Goal: Information Seeking & Learning: Learn about a topic

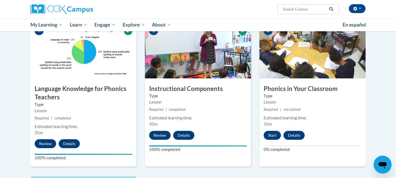
scroll to position [274, 0]
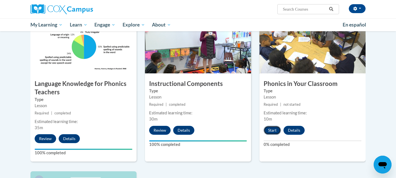
click at [272, 130] on button "Start" at bounding box center [271, 130] width 17 height 9
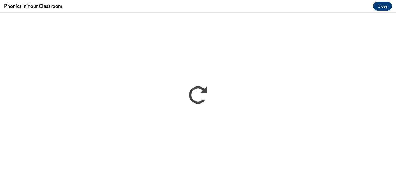
scroll to position [0, 0]
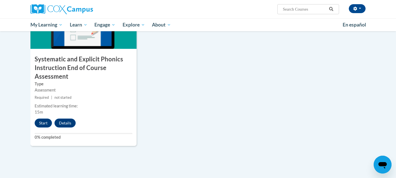
scroll to position [455, 0]
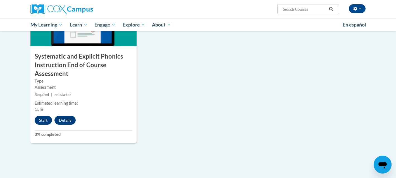
click at [371, 15] on div "[PERSON_NAME] (Eastern Daylight Time GMT-0400 ) My Profile Inbox My Transcripts…" at bounding box center [198, 9] width 352 height 18
click at [371, 15] on div "Kimberly Stewart (Eastern Daylight Time GMT-0400 ) My Profile Inbox My Transcri…" at bounding box center [198, 9] width 352 height 18
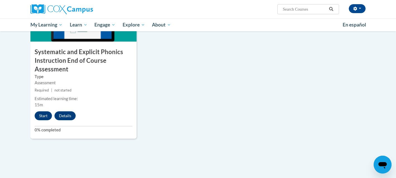
scroll to position [458, 0]
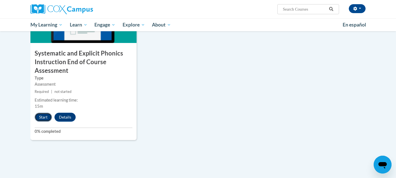
click at [40, 117] on button "Start" at bounding box center [43, 117] width 17 height 9
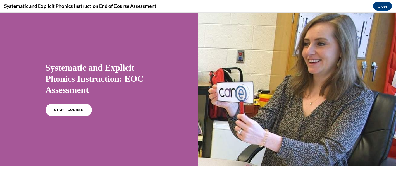
scroll to position [0, 0]
click at [73, 108] on span "START COURSE" at bounding box center [68, 110] width 31 height 4
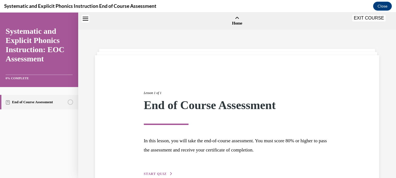
scroll to position [17, 0]
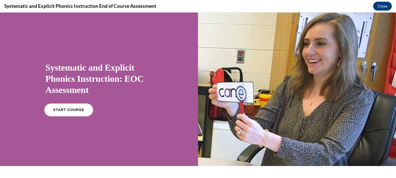
click at [75, 106] on link "START COURSE" at bounding box center [68, 110] width 49 height 13
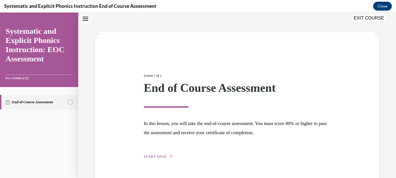
scroll to position [32, 0]
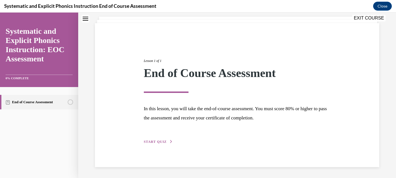
click at [159, 142] on span "START QUIZ" at bounding box center [155, 142] width 23 height 4
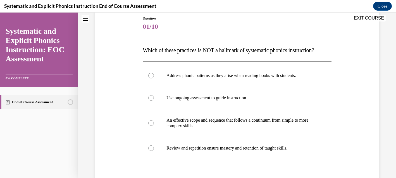
scroll to position [63, 0]
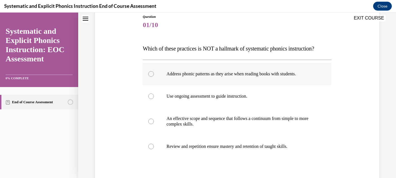
click at [151, 77] on div at bounding box center [237, 74] width 188 height 22
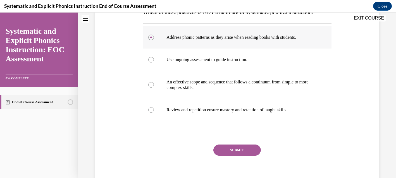
scroll to position [103, 0]
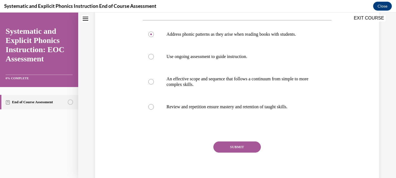
click at [252, 148] on button "SUBMIT" at bounding box center [236, 146] width 47 height 11
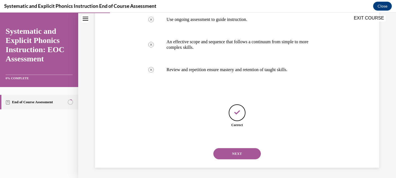
scroll to position [141, 0]
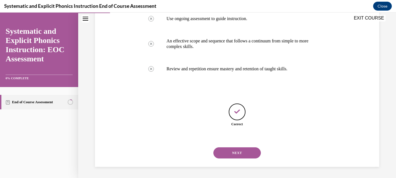
click at [251, 154] on button "NEXT" at bounding box center [236, 152] width 47 height 11
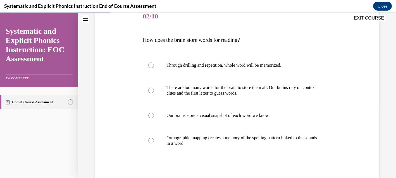
scroll to position [77, 0]
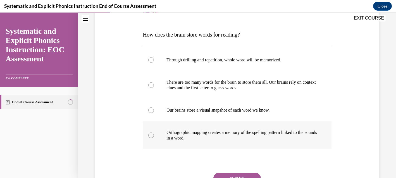
click at [238, 136] on p "Orthographic mapping creates a memory of the spelling pattern linked to the sou…" at bounding box center [241, 135] width 151 height 11
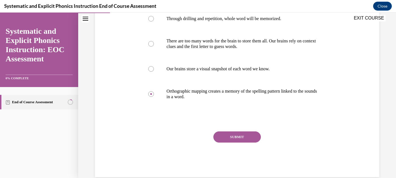
click at [239, 138] on button "SUBMIT" at bounding box center [236, 136] width 47 height 11
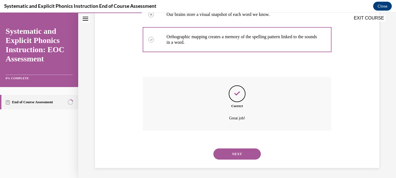
scroll to position [174, 0]
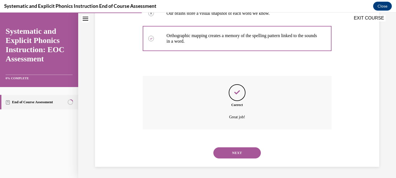
click at [238, 150] on button "NEXT" at bounding box center [236, 152] width 47 height 11
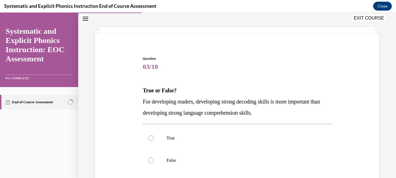
scroll to position [23, 0]
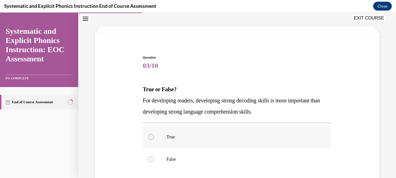
click at [150, 140] on div at bounding box center [237, 137] width 188 height 22
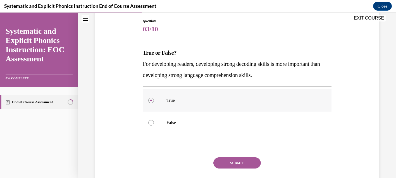
scroll to position [69, 0]
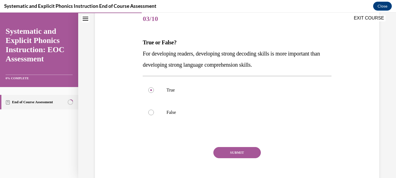
click at [248, 155] on button "SUBMIT" at bounding box center [236, 152] width 47 height 11
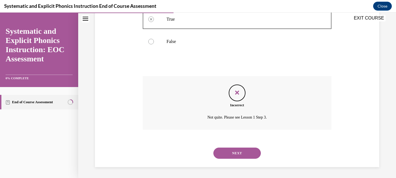
scroll to position [141, 0]
click at [247, 155] on button "NEXT" at bounding box center [236, 152] width 47 height 11
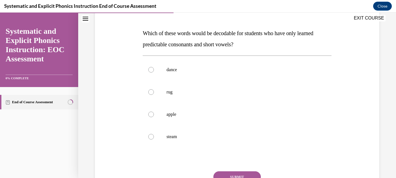
scroll to position [73, 0]
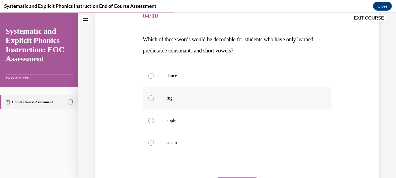
click at [153, 100] on div at bounding box center [151, 98] width 6 height 6
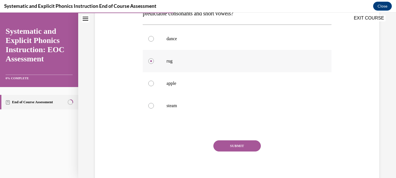
scroll to position [120, 0]
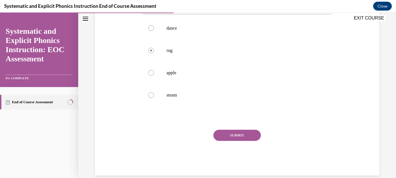
click at [232, 134] on button "SUBMIT" at bounding box center [236, 135] width 47 height 11
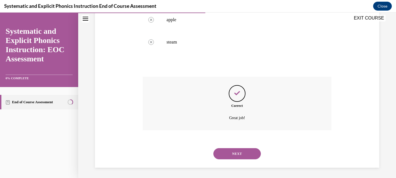
scroll to position [174, 0]
click at [239, 151] on button "NEXT" at bounding box center [236, 152] width 47 height 11
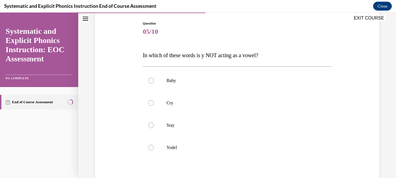
scroll to position [59, 0]
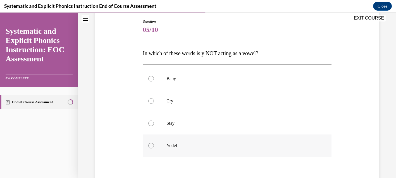
click at [151, 148] on div at bounding box center [151, 146] width 6 height 6
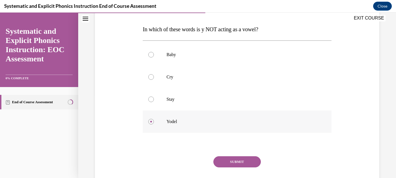
scroll to position [83, 0]
click at [239, 163] on button "SUBMIT" at bounding box center [236, 161] width 47 height 11
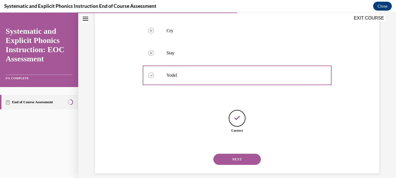
scroll to position [135, 0]
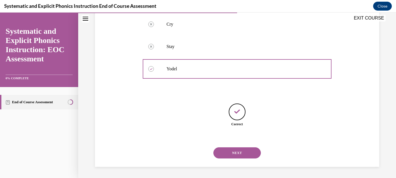
click at [240, 154] on button "NEXT" at bounding box center [236, 152] width 47 height 11
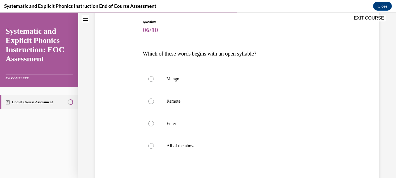
scroll to position [59, 0]
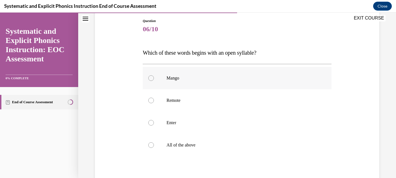
click at [151, 79] on div at bounding box center [151, 78] width 6 height 6
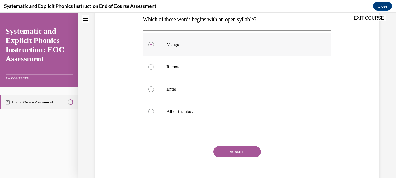
scroll to position [96, 0]
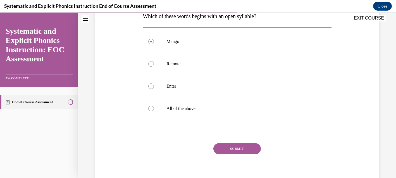
click at [241, 148] on button "SUBMIT" at bounding box center [236, 148] width 47 height 11
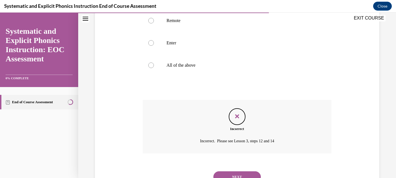
scroll to position [163, 0]
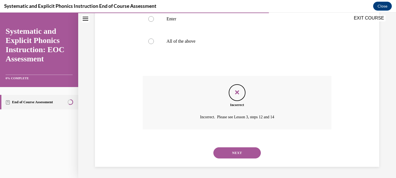
click at [233, 152] on button "NEXT" at bounding box center [236, 152] width 47 height 11
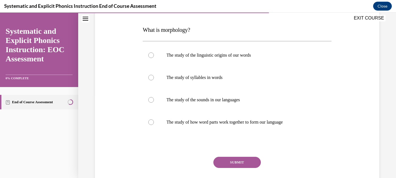
scroll to position [88, 0]
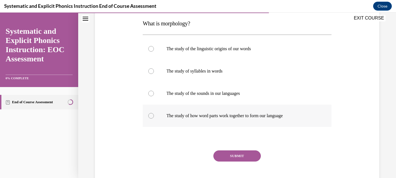
click at [150, 117] on div at bounding box center [151, 116] width 6 height 6
click at [232, 155] on button "SUBMIT" at bounding box center [236, 155] width 47 height 11
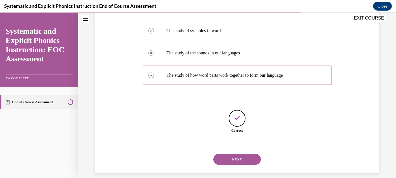
scroll to position [135, 0]
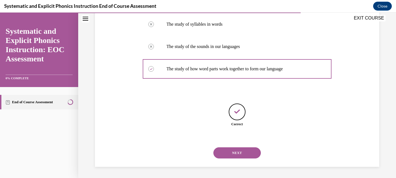
click at [232, 155] on button "NEXT" at bounding box center [236, 152] width 47 height 11
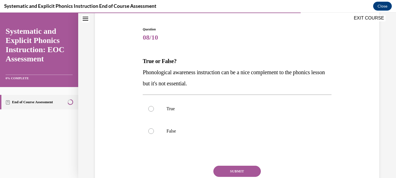
scroll to position [57, 0]
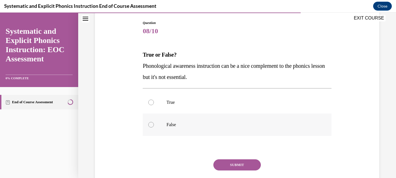
click at [150, 124] on div at bounding box center [151, 125] width 6 height 6
click at [234, 163] on button "SUBMIT" at bounding box center [236, 164] width 47 height 11
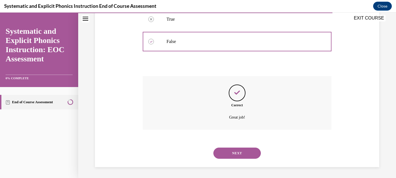
scroll to position [141, 0]
click at [237, 155] on button "NEXT" at bounding box center [236, 152] width 47 height 11
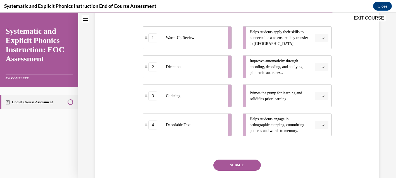
scroll to position [122, 0]
click at [323, 96] on icon "button" at bounding box center [322, 95] width 3 height 1
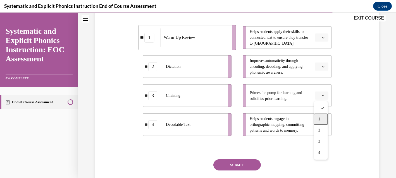
click at [319, 118] on span "1" at bounding box center [319, 119] width 2 height 4
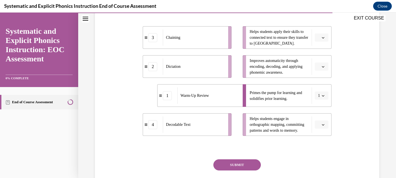
click at [322, 67] on icon "button" at bounding box center [322, 66] width 3 height 3
click at [325, 113] on div "3" at bounding box center [321, 112] width 14 height 11
click at [323, 41] on button "button" at bounding box center [321, 37] width 14 height 8
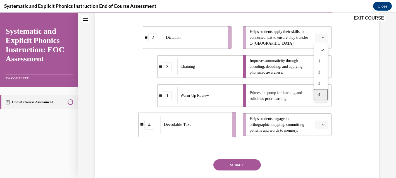
click at [321, 96] on div "4" at bounding box center [321, 94] width 14 height 11
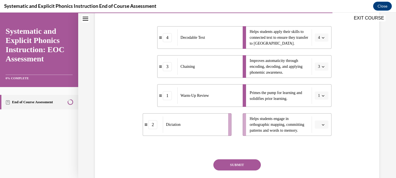
click at [325, 124] on button "button" at bounding box center [321, 125] width 14 height 8
click at [321, 91] on div "2" at bounding box center [321, 89] width 14 height 11
click at [242, 165] on button "SUBMIT" at bounding box center [236, 164] width 47 height 11
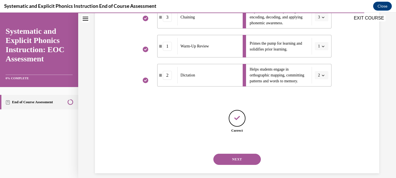
scroll to position [178, 0]
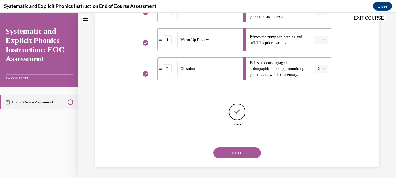
click at [242, 159] on div "NEXT" at bounding box center [237, 153] width 188 height 22
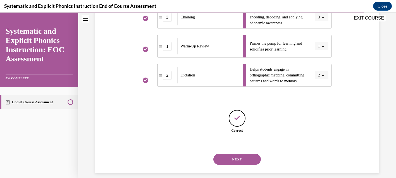
scroll to position [174, 0]
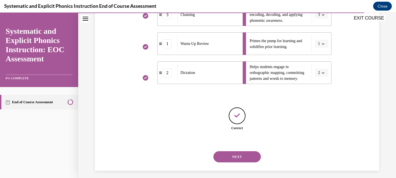
click at [239, 158] on button "NEXT" at bounding box center [236, 156] width 47 height 11
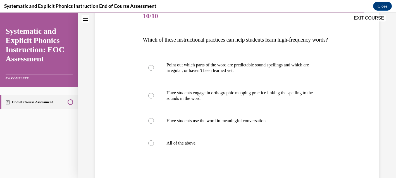
scroll to position [75, 0]
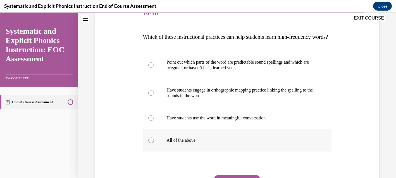
click at [152, 151] on div at bounding box center [237, 140] width 188 height 22
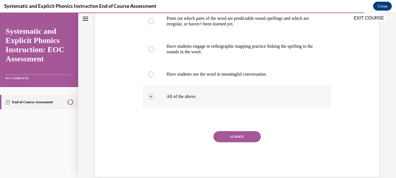
scroll to position [120, 0]
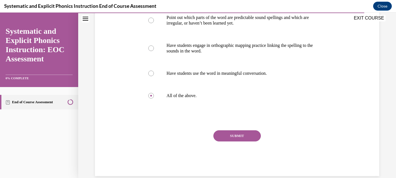
click at [231, 141] on button "SUBMIT" at bounding box center [236, 135] width 47 height 11
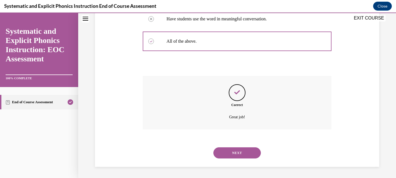
scroll to position [185, 0]
click at [246, 156] on button "NEXT" at bounding box center [236, 152] width 47 height 11
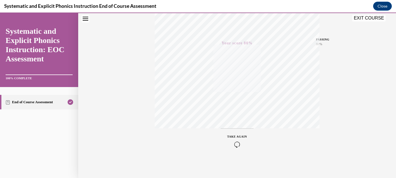
scroll to position [121, 0]
click at [239, 141] on icon "button" at bounding box center [237, 144] width 20 height 6
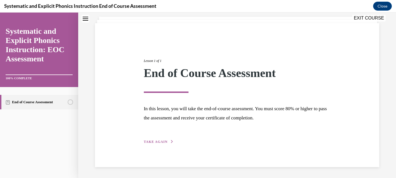
click at [155, 142] on span "TAKE AGAIN" at bounding box center [156, 142] width 24 height 4
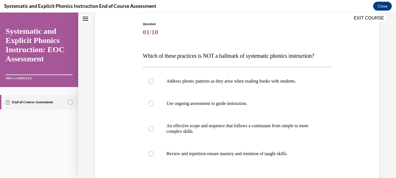
scroll to position [52, 0]
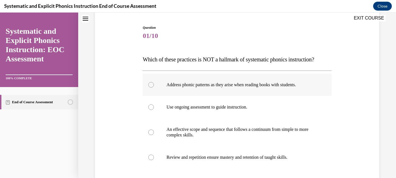
click at [151, 90] on div at bounding box center [237, 85] width 188 height 22
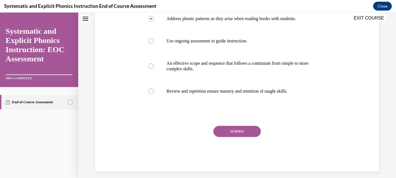
click at [237, 132] on button "SUBMIT" at bounding box center [236, 131] width 47 height 11
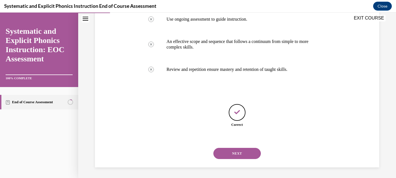
scroll to position [141, 0]
click at [236, 153] on button "NEXT" at bounding box center [236, 152] width 47 height 11
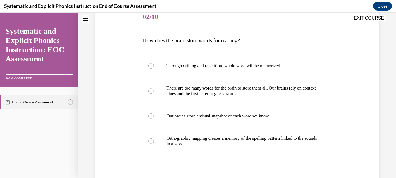
scroll to position [72, 0]
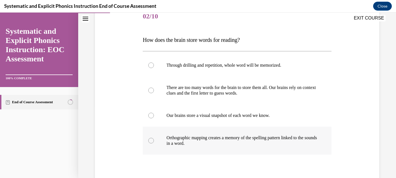
click at [228, 136] on p "Orthographic mapping creates a memory of the spelling pattern linked to the sou…" at bounding box center [241, 140] width 151 height 11
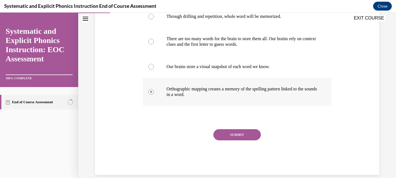
scroll to position [129, 0]
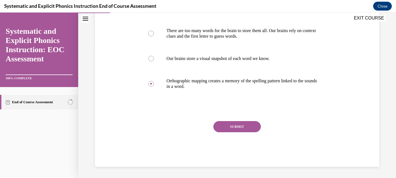
click at [238, 127] on button "SUBMIT" at bounding box center [236, 126] width 47 height 11
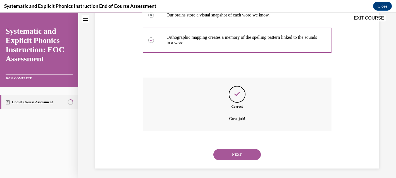
scroll to position [174, 0]
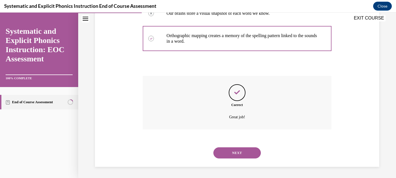
click at [232, 156] on button "NEXT" at bounding box center [236, 152] width 47 height 11
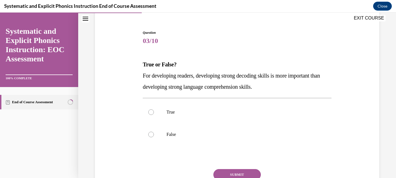
scroll to position [51, 0]
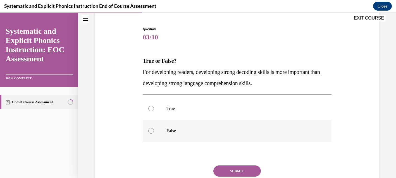
click at [177, 135] on div at bounding box center [237, 131] width 188 height 22
click at [223, 172] on button "SUBMIT" at bounding box center [236, 170] width 47 height 11
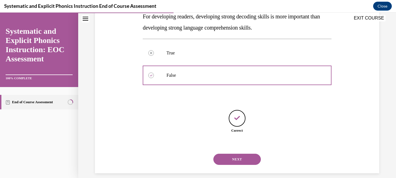
scroll to position [113, 0]
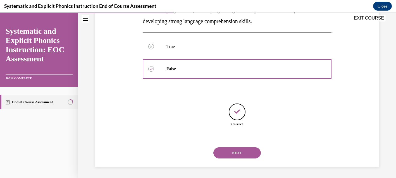
click at [245, 152] on button "NEXT" at bounding box center [236, 152] width 47 height 11
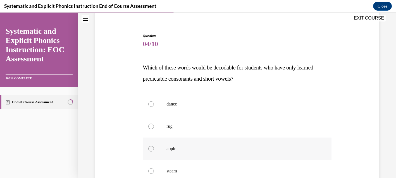
scroll to position [52, 0]
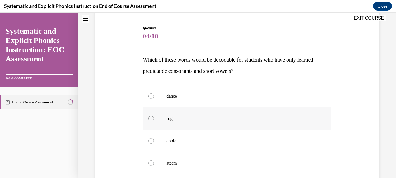
click at [170, 119] on p "rug" at bounding box center [241, 119] width 151 height 6
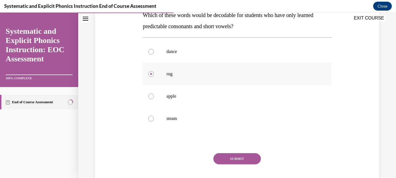
scroll to position [102, 0]
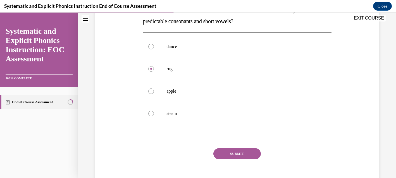
click at [242, 154] on button "SUBMIT" at bounding box center [236, 153] width 47 height 11
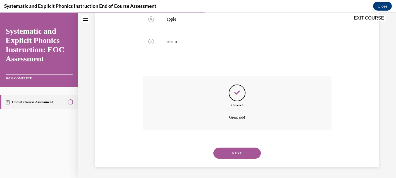
scroll to position [174, 0]
click at [242, 154] on button "NEXT" at bounding box center [236, 152] width 47 height 11
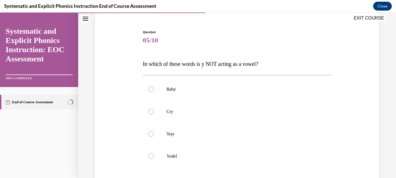
scroll to position [48, 0]
click at [198, 158] on p "Yodel" at bounding box center [241, 157] width 151 height 6
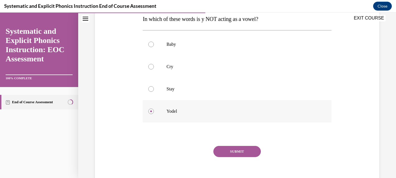
scroll to position [107, 0]
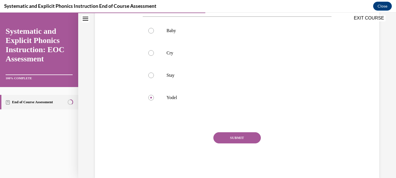
click at [241, 137] on button "SUBMIT" at bounding box center [236, 137] width 47 height 11
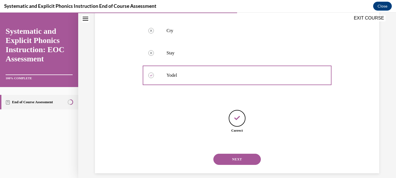
scroll to position [135, 0]
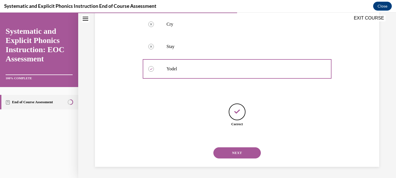
click at [238, 152] on button "NEXT" at bounding box center [236, 152] width 47 height 11
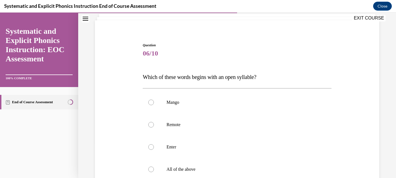
scroll to position [41, 0]
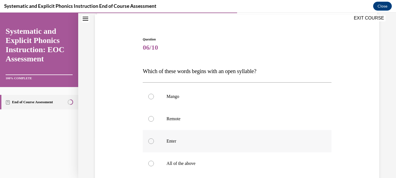
click at [226, 145] on div at bounding box center [237, 141] width 188 height 22
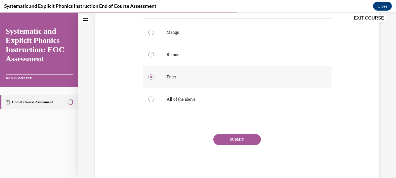
scroll to position [108, 0]
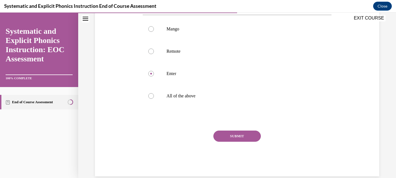
click at [239, 136] on button "SUBMIT" at bounding box center [236, 136] width 47 height 11
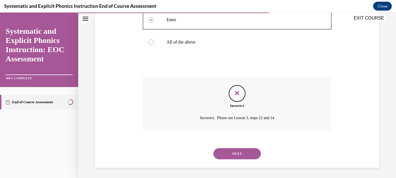
scroll to position [163, 0]
click at [237, 153] on button "NEXT" at bounding box center [236, 152] width 47 height 11
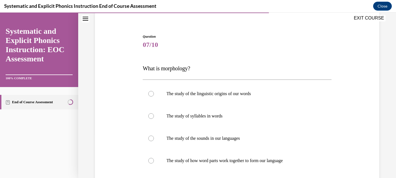
scroll to position [46, 0]
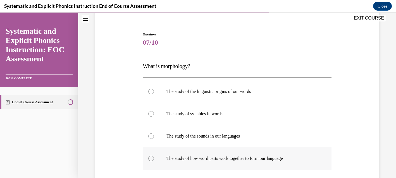
click at [237, 157] on p "The study of how word parts work together to form our language" at bounding box center [241, 159] width 151 height 6
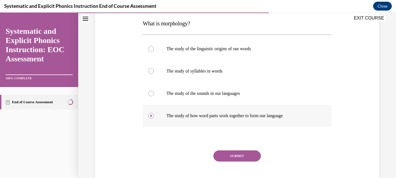
scroll to position [118, 0]
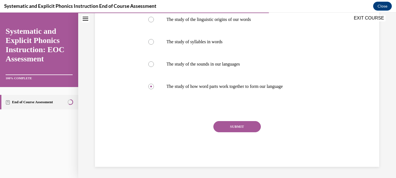
click at [246, 126] on button "SUBMIT" at bounding box center [236, 126] width 47 height 11
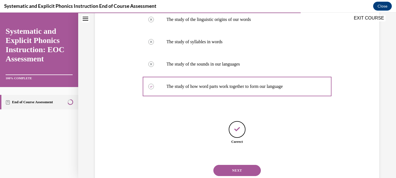
scroll to position [135, 0]
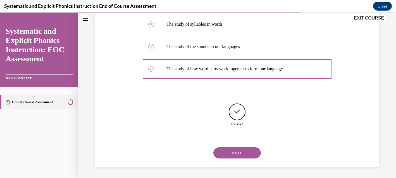
click at [242, 153] on button "NEXT" at bounding box center [236, 152] width 47 height 11
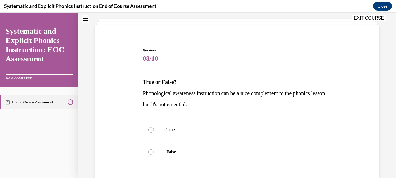
scroll to position [59, 0]
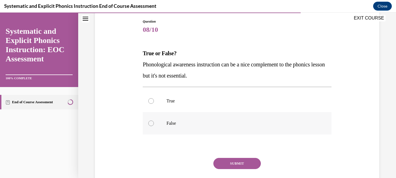
click at [193, 122] on p "False" at bounding box center [241, 124] width 151 height 6
click at [229, 163] on button "SUBMIT" at bounding box center [236, 163] width 47 height 11
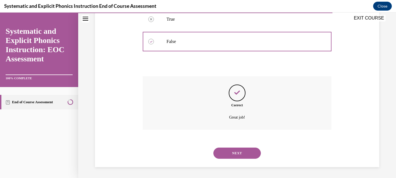
scroll to position [141, 0]
click at [232, 147] on div "NEXT" at bounding box center [237, 153] width 188 height 22
click at [233, 152] on button "NEXT" at bounding box center [236, 152] width 47 height 11
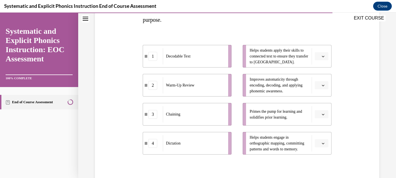
scroll to position [104, 0]
click at [321, 114] on span "button" at bounding box center [323, 114] width 4 height 4
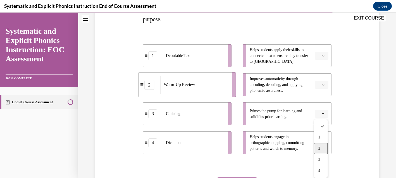
click at [318, 150] on div "2" at bounding box center [321, 148] width 14 height 11
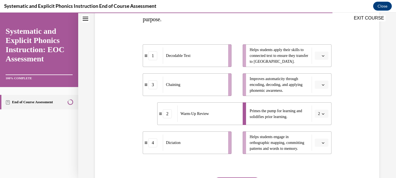
click at [323, 54] on icon "button" at bounding box center [322, 55] width 3 height 3
click at [322, 82] on div "1" at bounding box center [321, 79] width 14 height 11
click at [322, 81] on button "button" at bounding box center [321, 85] width 14 height 8
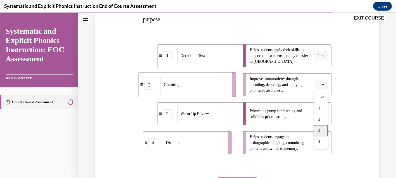
click at [323, 130] on div "3" at bounding box center [321, 130] width 14 height 11
click at [323, 143] on icon "button" at bounding box center [322, 142] width 3 height 1
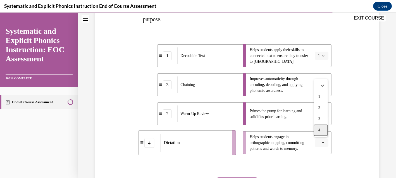
click at [319, 130] on span "4" at bounding box center [319, 130] width 2 height 4
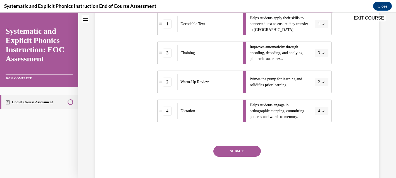
scroll to position [160, 0]
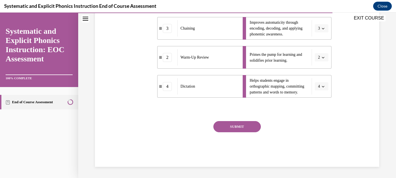
click at [251, 132] on button "SUBMIT" at bounding box center [236, 126] width 47 height 11
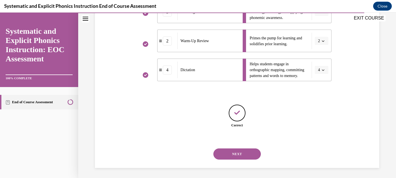
scroll to position [178, 0]
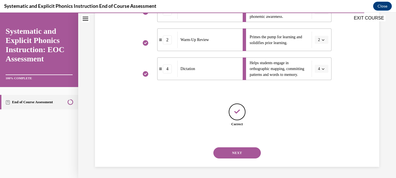
click at [244, 153] on button "NEXT" at bounding box center [236, 152] width 47 height 11
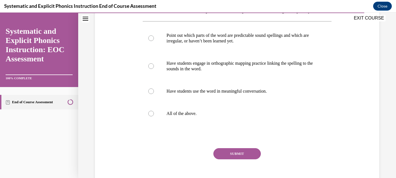
scroll to position [108, 0]
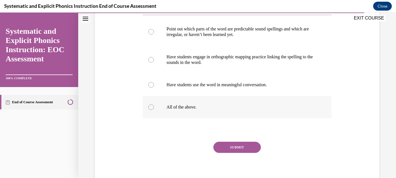
click at [181, 110] on p "All of the above." at bounding box center [241, 107] width 151 height 6
click at [238, 153] on button "SUBMIT" at bounding box center [236, 147] width 47 height 11
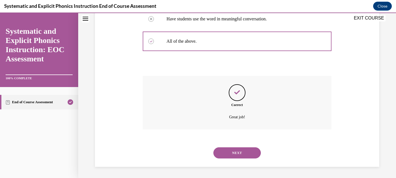
scroll to position [185, 0]
click at [237, 151] on button "NEXT" at bounding box center [236, 152] width 47 height 11
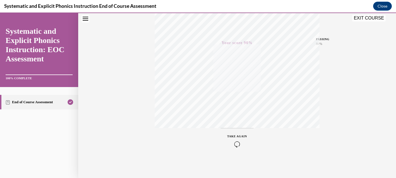
scroll to position [121, 0]
click at [369, 20] on button "EXIT COURSE" at bounding box center [368, 18] width 33 height 7
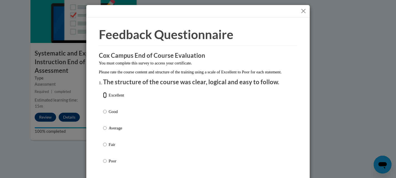
click at [105, 98] on input "Excellent" at bounding box center [105, 95] width 4 height 6
radio input "true"
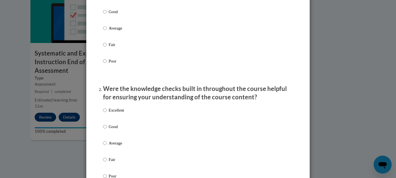
scroll to position [107, 0]
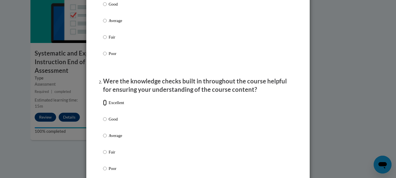
click at [104, 106] on input "Excellent" at bounding box center [105, 103] width 4 height 6
radio input "true"
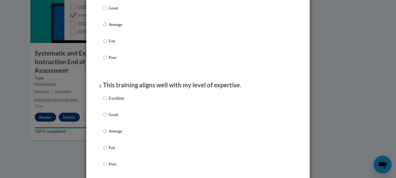
scroll to position [232, 0]
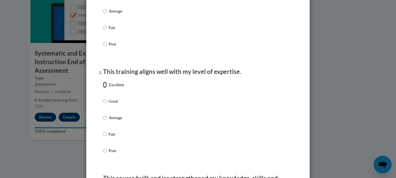
click at [105, 88] on input "Excellent" at bounding box center [105, 85] width 4 height 6
radio input "true"
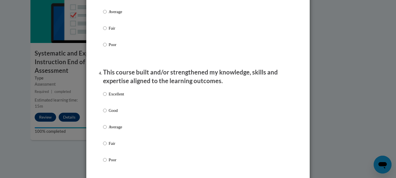
scroll to position [338, 0]
click at [105, 97] on input "Excellent" at bounding box center [105, 94] width 4 height 6
radio input "true"
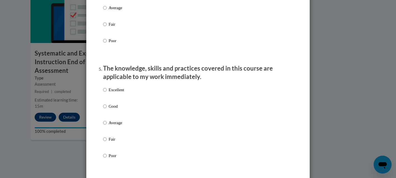
scroll to position [458, 0]
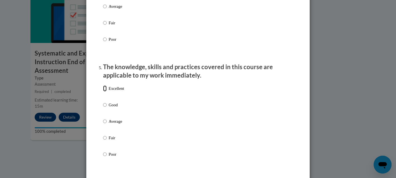
click at [105, 92] on input "Excellent" at bounding box center [105, 88] width 4 height 6
radio input "true"
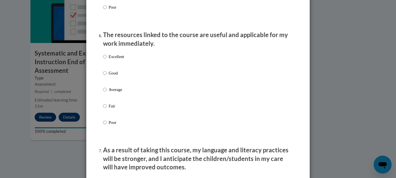
scroll to position [609, 0]
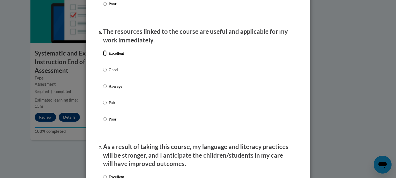
click at [105, 56] on input "Excellent" at bounding box center [105, 53] width 4 height 6
radio input "true"
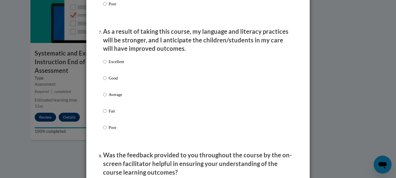
scroll to position [726, 0]
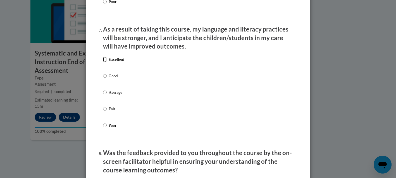
click at [105, 62] on input "Excellent" at bounding box center [105, 59] width 4 height 6
radio input "true"
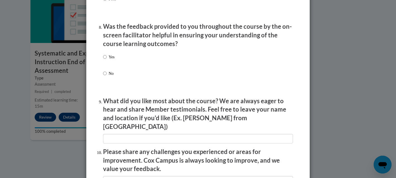
scroll to position [854, 0]
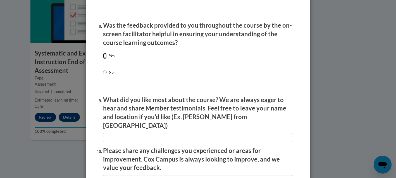
click at [105, 59] on input "Yes" at bounding box center [105, 56] width 4 height 6
radio input "true"
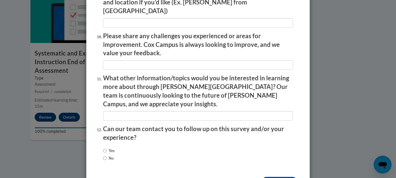
scroll to position [983, 0]
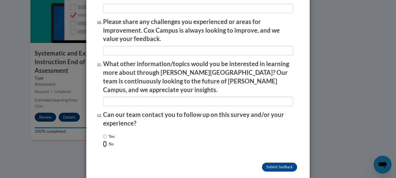
click at [105, 141] on input "No" at bounding box center [105, 144] width 4 height 6
radio input "true"
click at [265, 163] on input "Submit feedback" at bounding box center [279, 167] width 35 height 9
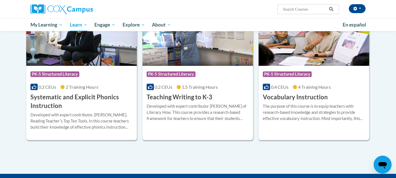
scroll to position [628, 0]
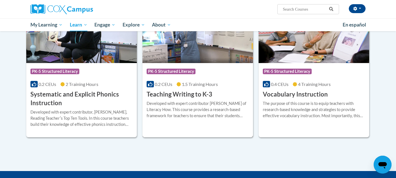
click at [201, 90] on h3 "Teaching Writing to K-3" at bounding box center [179, 94] width 66 height 9
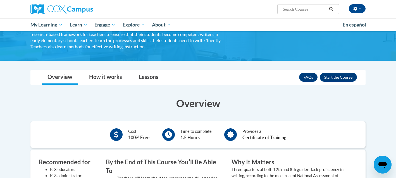
scroll to position [46, 0]
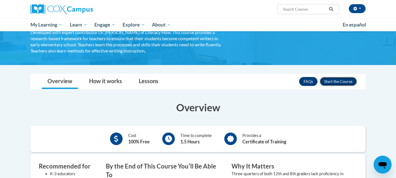
click at [337, 83] on button "Enroll" at bounding box center [337, 81] width 37 height 9
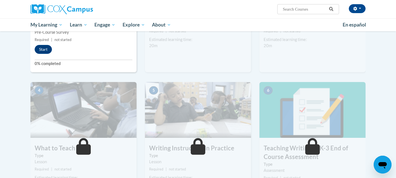
scroll to position [205, 0]
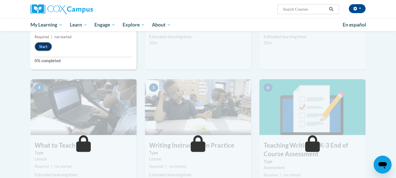
click at [47, 46] on button "Start" at bounding box center [43, 46] width 17 height 9
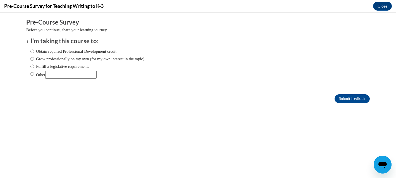
scroll to position [0, 0]
click at [37, 51] on label "Obtain required Professional Development credit." at bounding box center [73, 51] width 87 height 6
click at [34, 51] on input "Obtain required Professional Development credit." at bounding box center [32, 51] width 4 height 6
radio input "true"
click at [348, 98] on input "Submit feedback" at bounding box center [351, 98] width 35 height 9
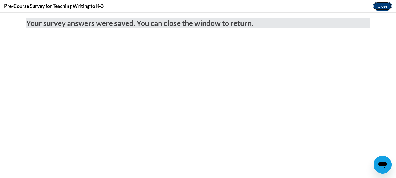
click at [383, 7] on button "Close" at bounding box center [382, 6] width 19 height 9
